Goal: Task Accomplishment & Management: Use online tool/utility

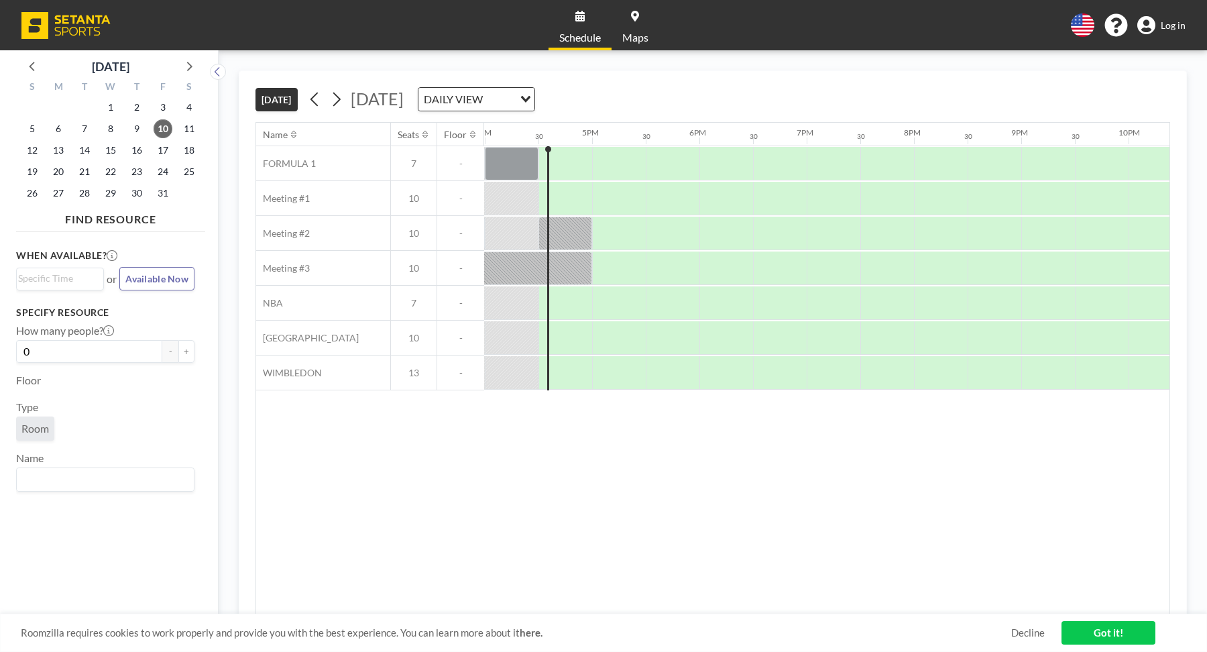
scroll to position [0, 1716]
click at [1180, 26] on span "Log in" at bounding box center [1172, 25] width 25 height 12
drag, startPoint x: 345, startPoint y: 104, endPoint x: 367, endPoint y: 161, distance: 60.9
click at [343, 104] on icon at bounding box center [336, 99] width 13 height 20
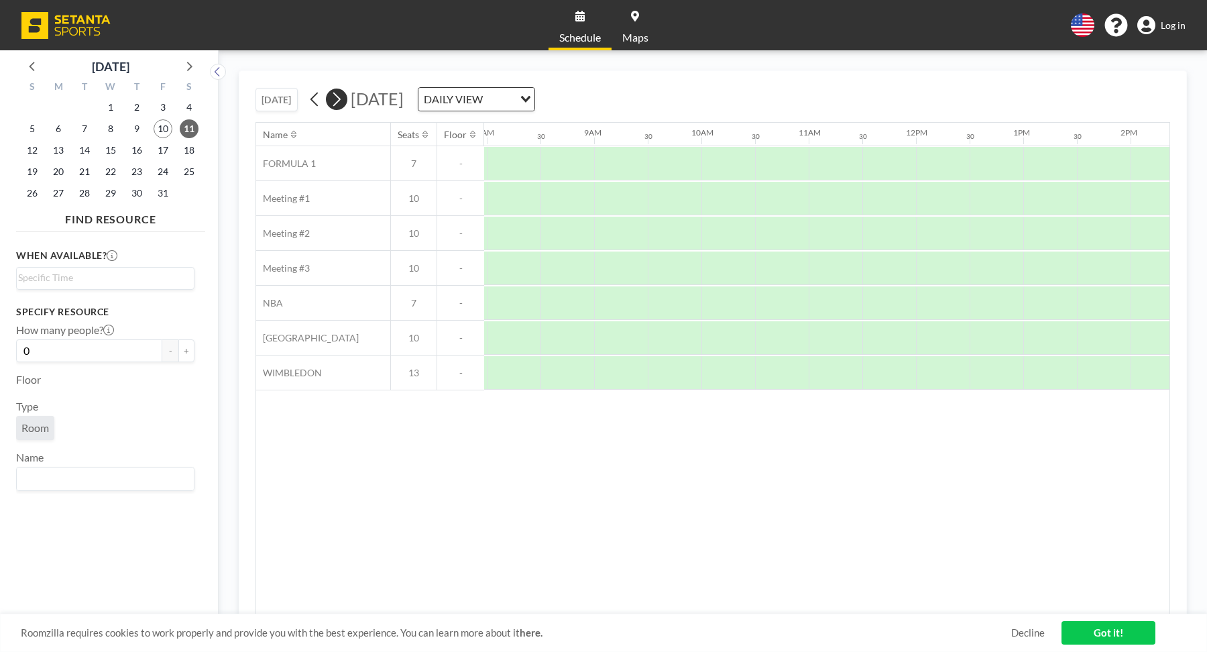
scroll to position [0, 858]
click at [340, 103] on icon at bounding box center [336, 100] width 7 height 14
click at [342, 101] on icon at bounding box center [336, 99] width 13 height 20
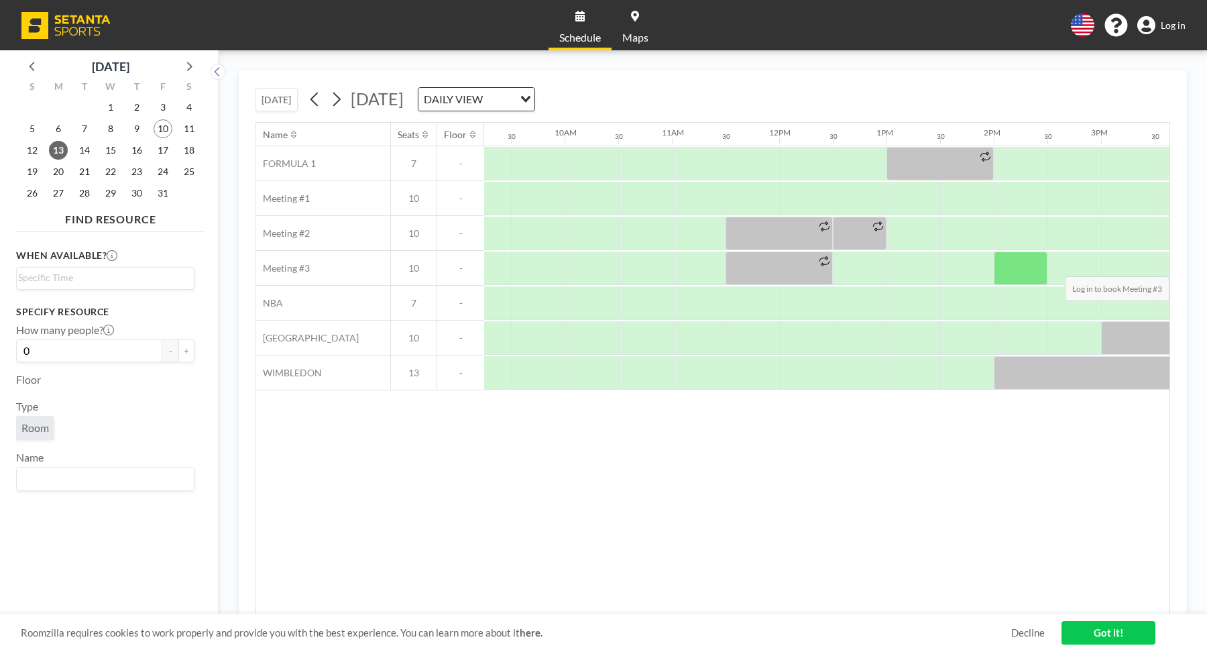
scroll to position [0, 1027]
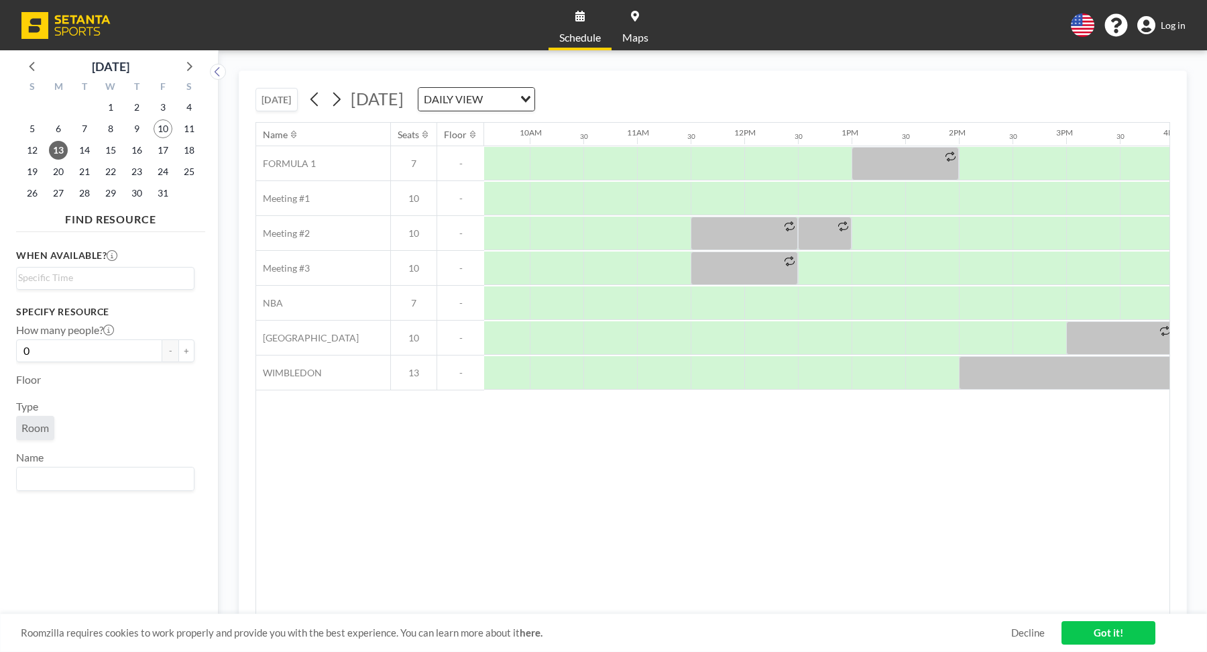
click at [131, 477] on input "Search for option" at bounding box center [102, 478] width 168 height 17
click at [68, 476] on input "Search for option" at bounding box center [102, 478] width 168 height 17
click at [314, 486] on div "Name Seats Floor 12AM 30 1AM 30 2AM 30 3AM 30 4AM 30 5AM 30 6AM 30 7AM 30 8AM 3…" at bounding box center [712, 368] width 913 height 491
click at [29, 379] on label "Floor" at bounding box center [28, 379] width 25 height 13
click at [142, 356] on input "0" at bounding box center [89, 350] width 146 height 23
